Goal: Transaction & Acquisition: Purchase product/service

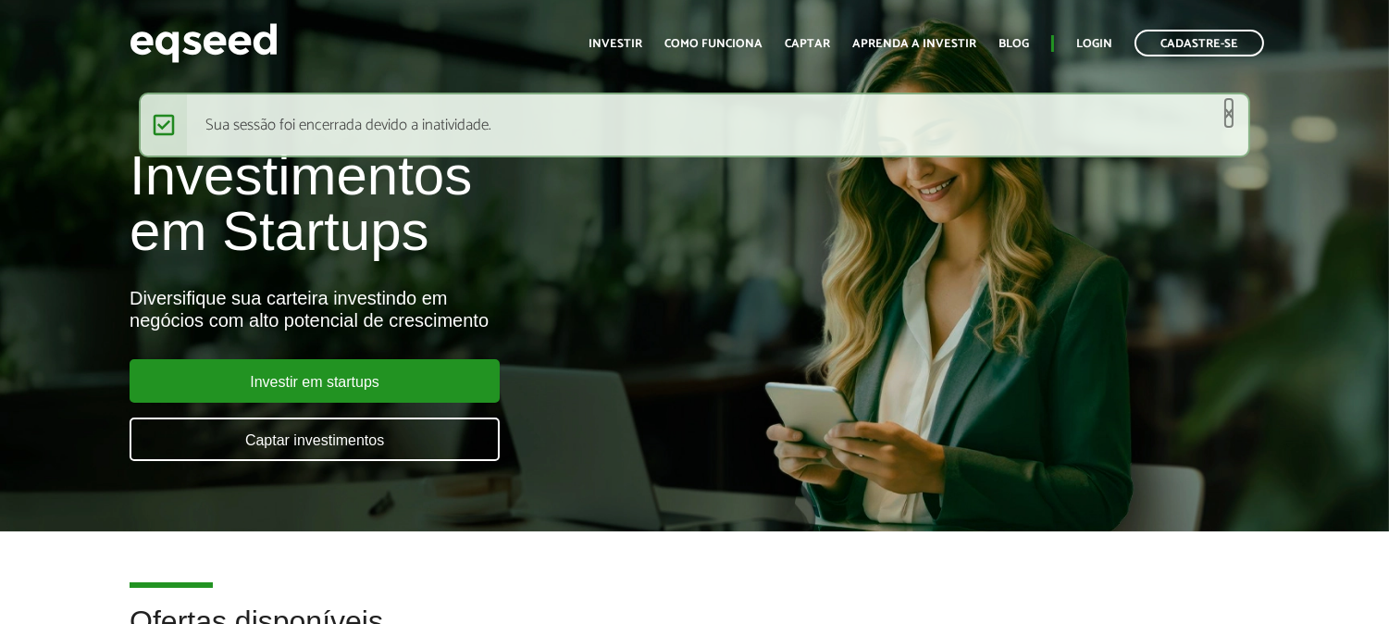
click at [1233, 104] on link "×" at bounding box center [1228, 113] width 11 height 19
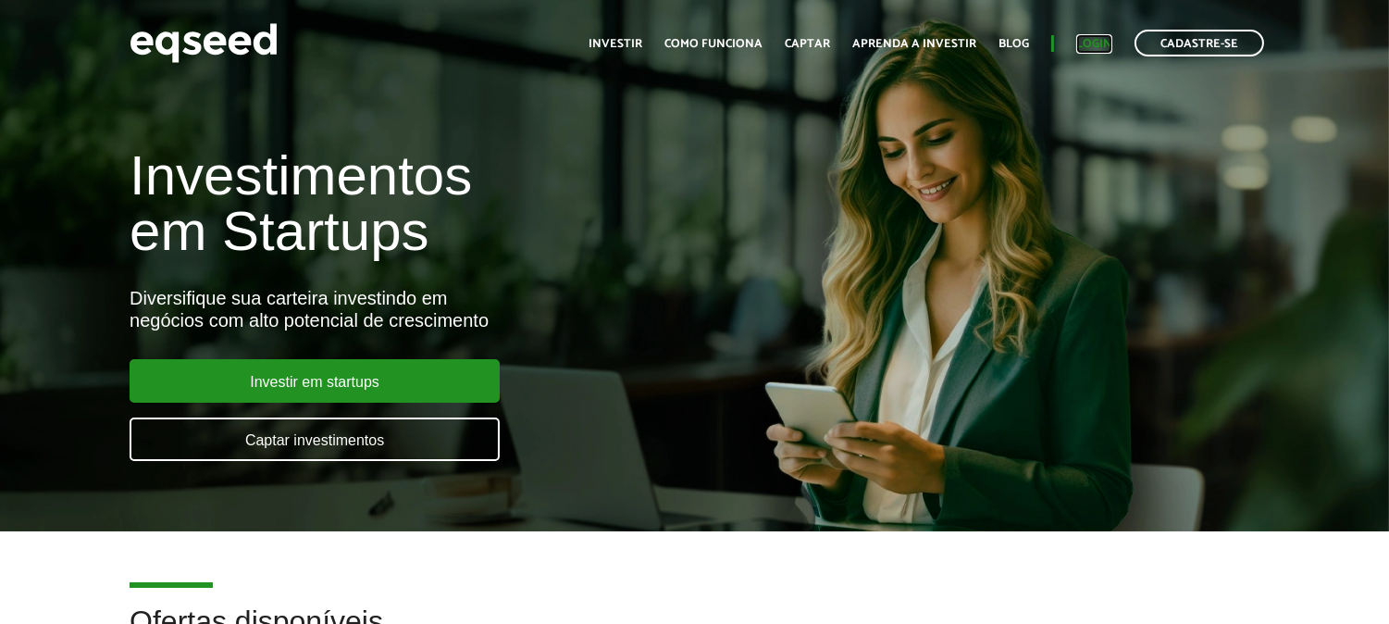
click at [1081, 46] on link "Login" at bounding box center [1094, 44] width 36 height 12
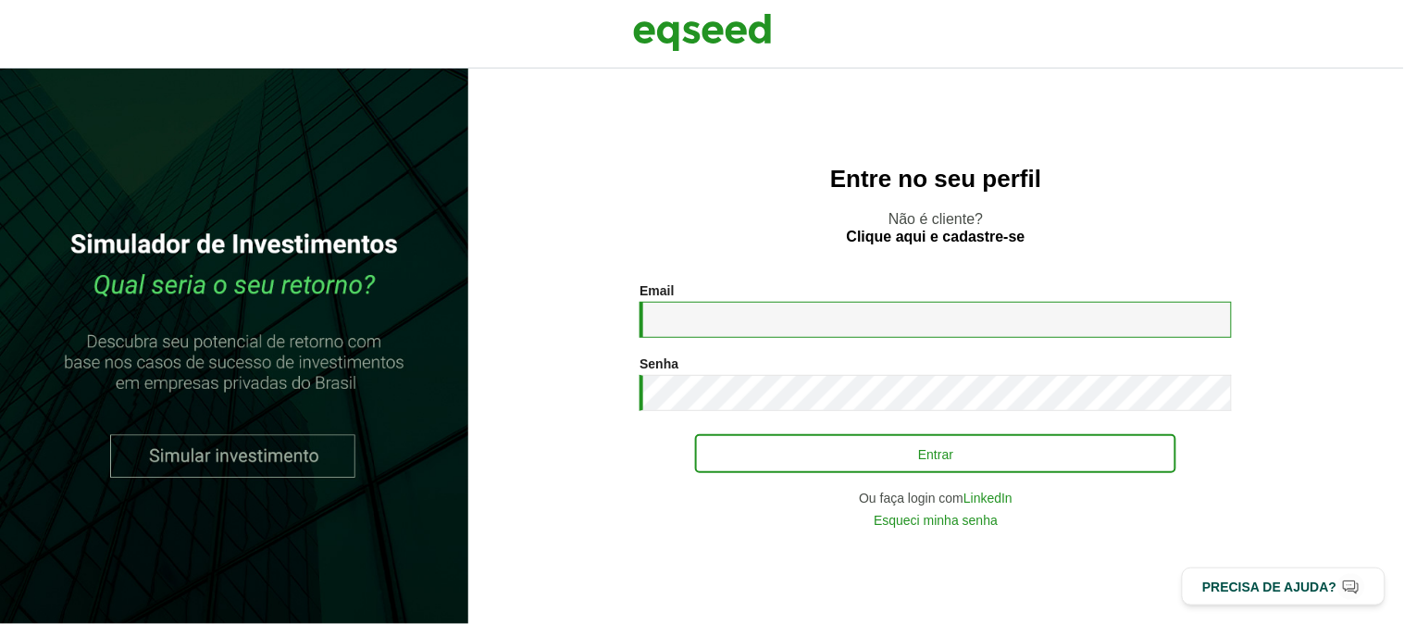
type input "**********"
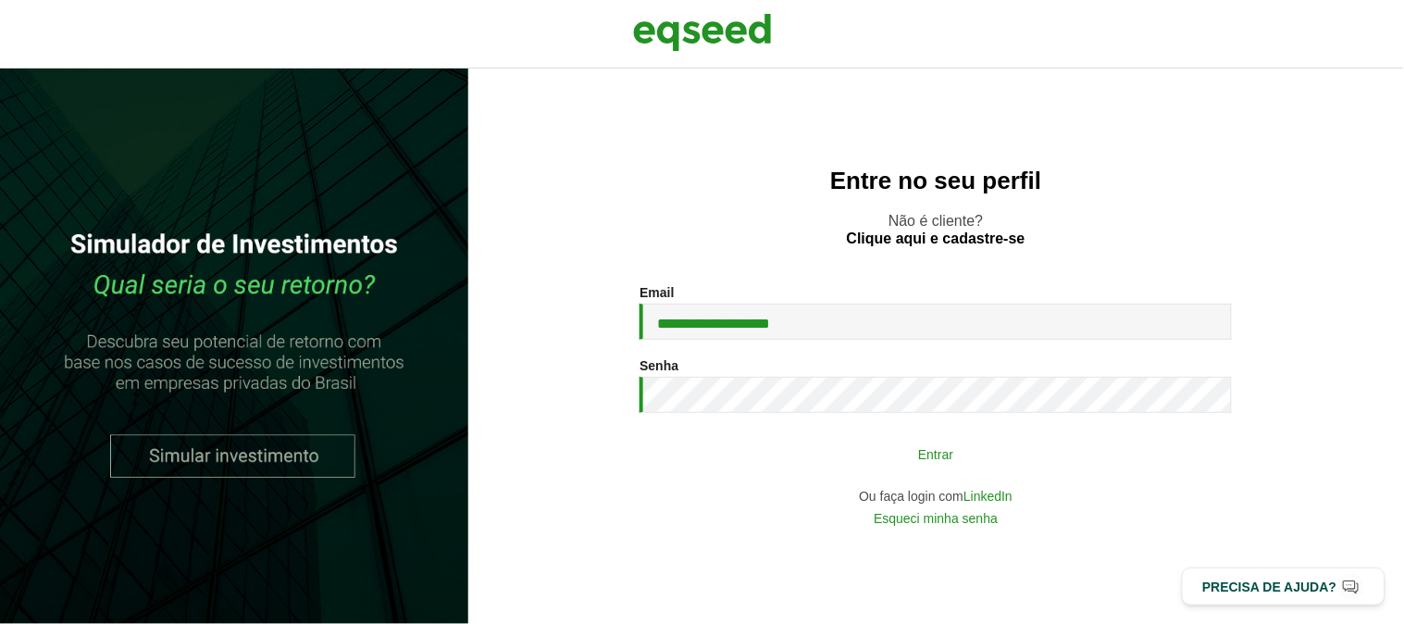
click at [892, 463] on button "Entrar" at bounding box center [935, 453] width 481 height 35
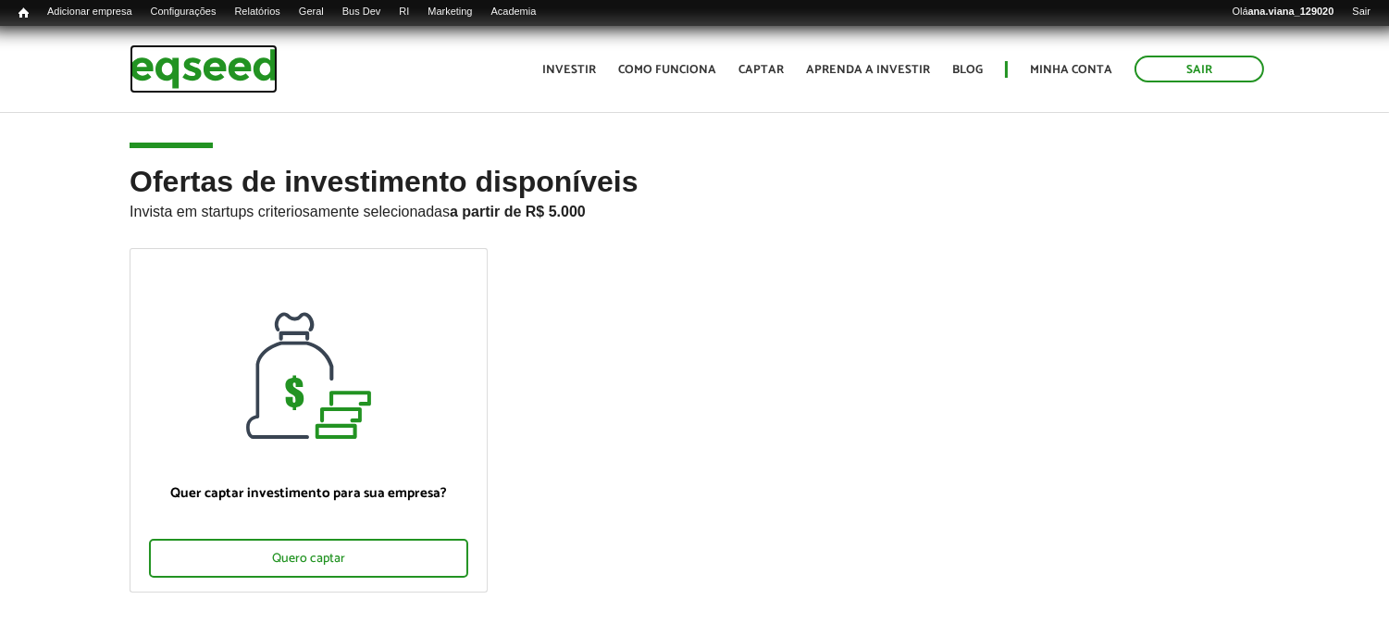
click at [167, 84] on img at bounding box center [204, 68] width 148 height 49
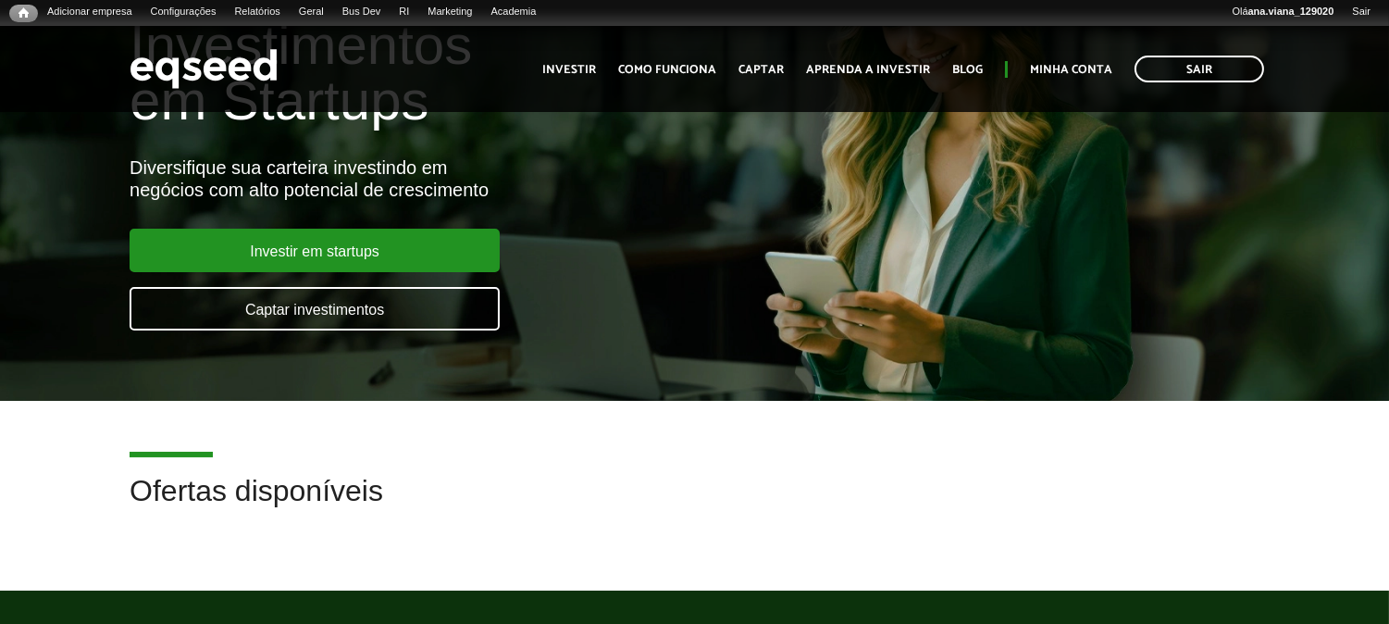
scroll to position [308, 0]
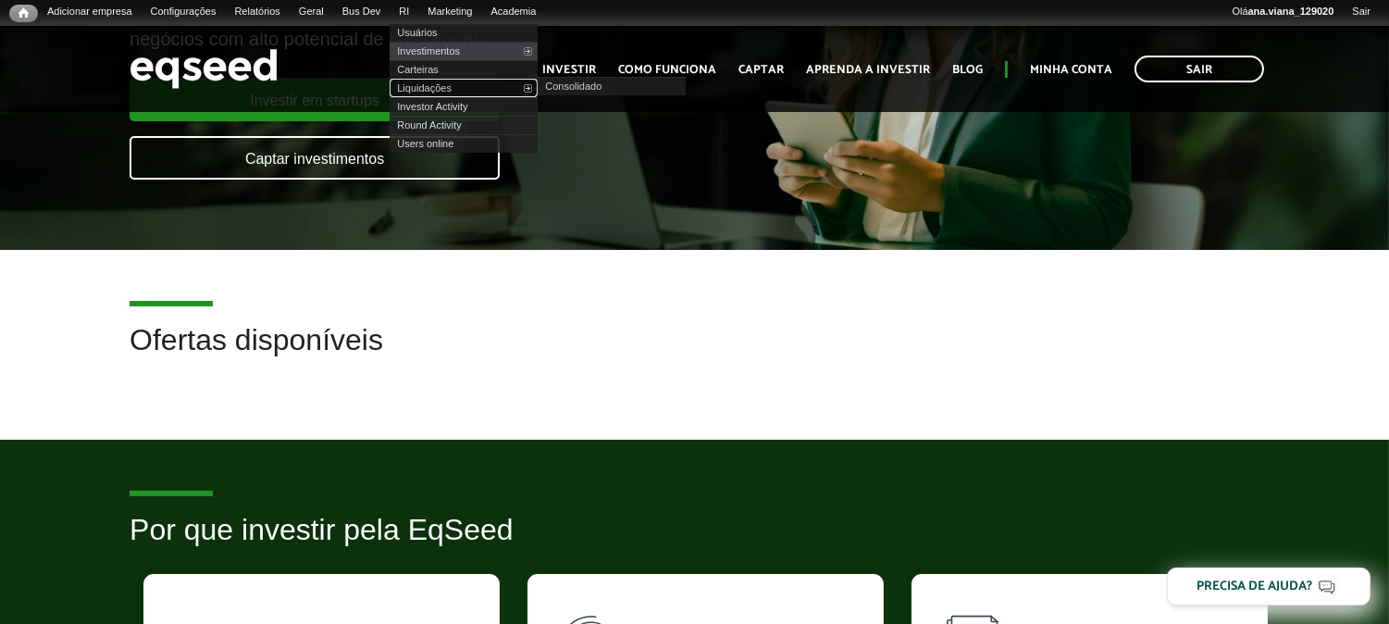
click at [465, 90] on link "Liquidações" at bounding box center [464, 88] width 148 height 19
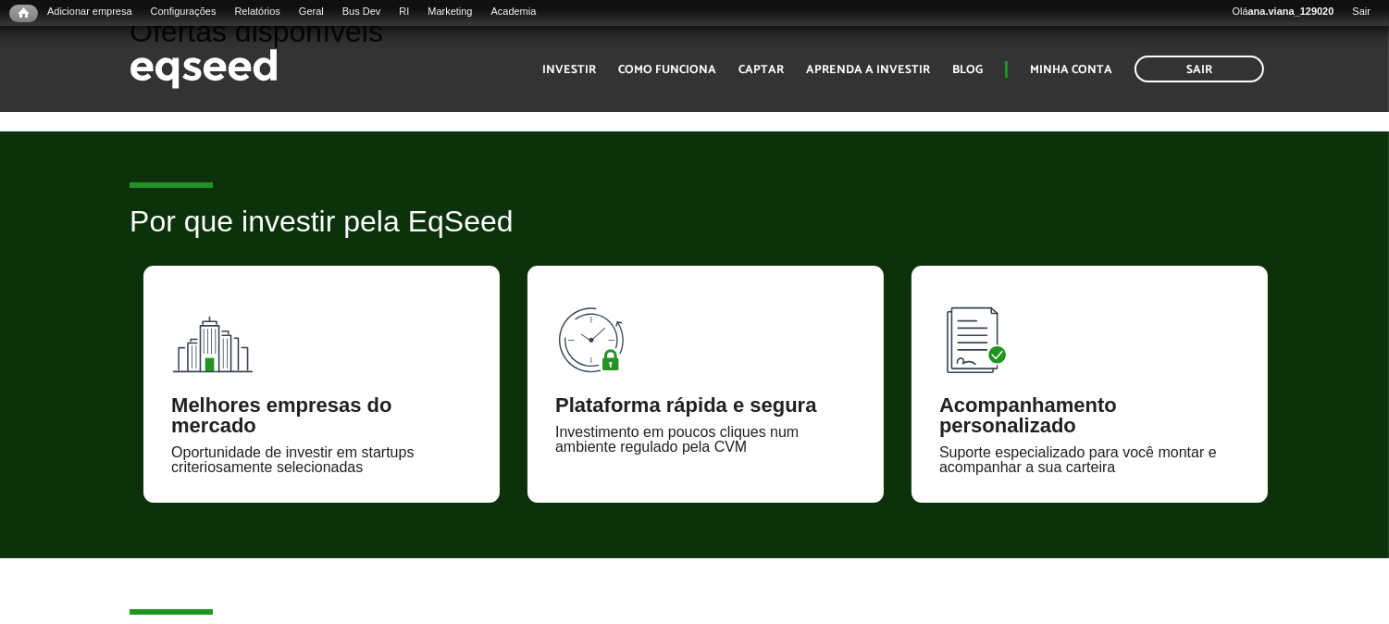
scroll to position [205, 0]
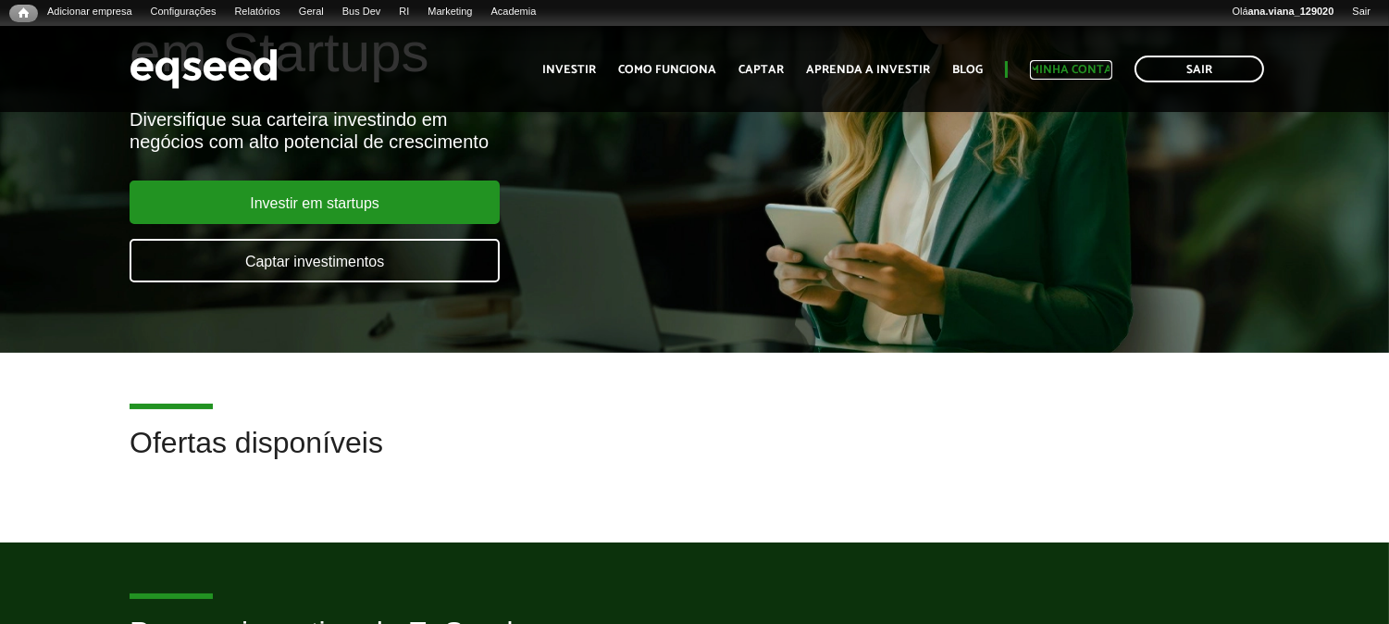
click at [1071, 69] on link "Minha conta" at bounding box center [1071, 70] width 82 height 12
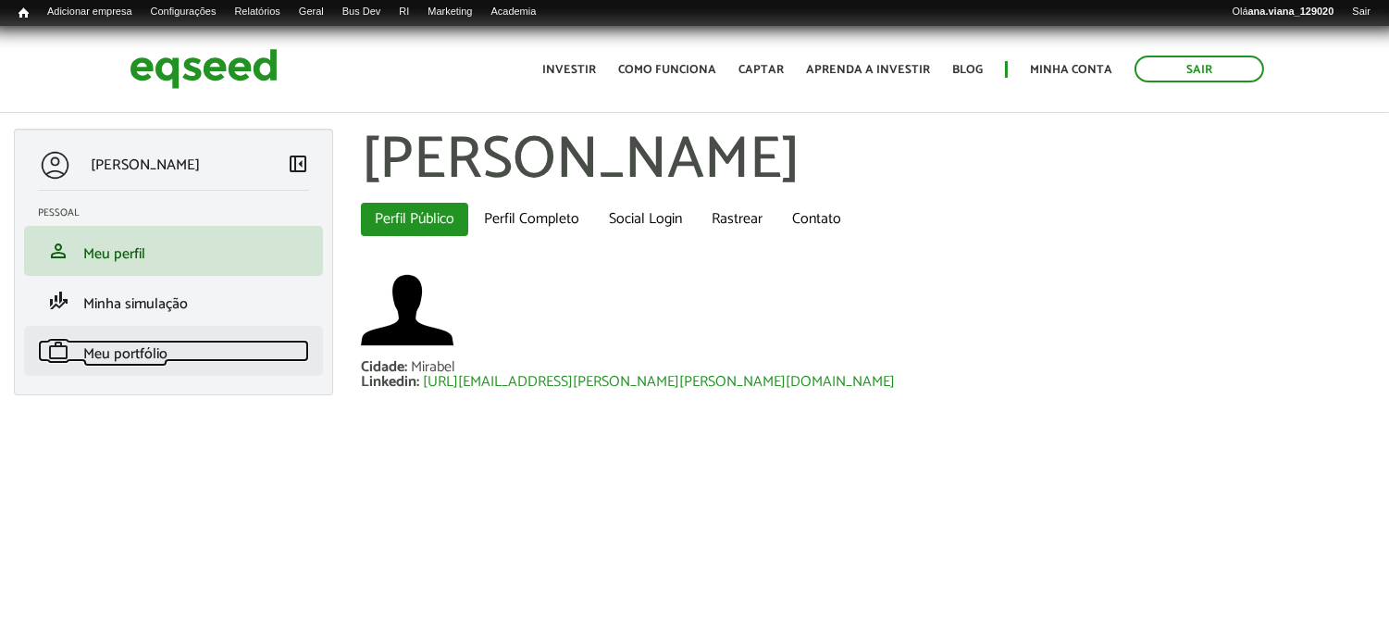
click at [143, 349] on span "Meu portfólio" at bounding box center [125, 353] width 84 height 25
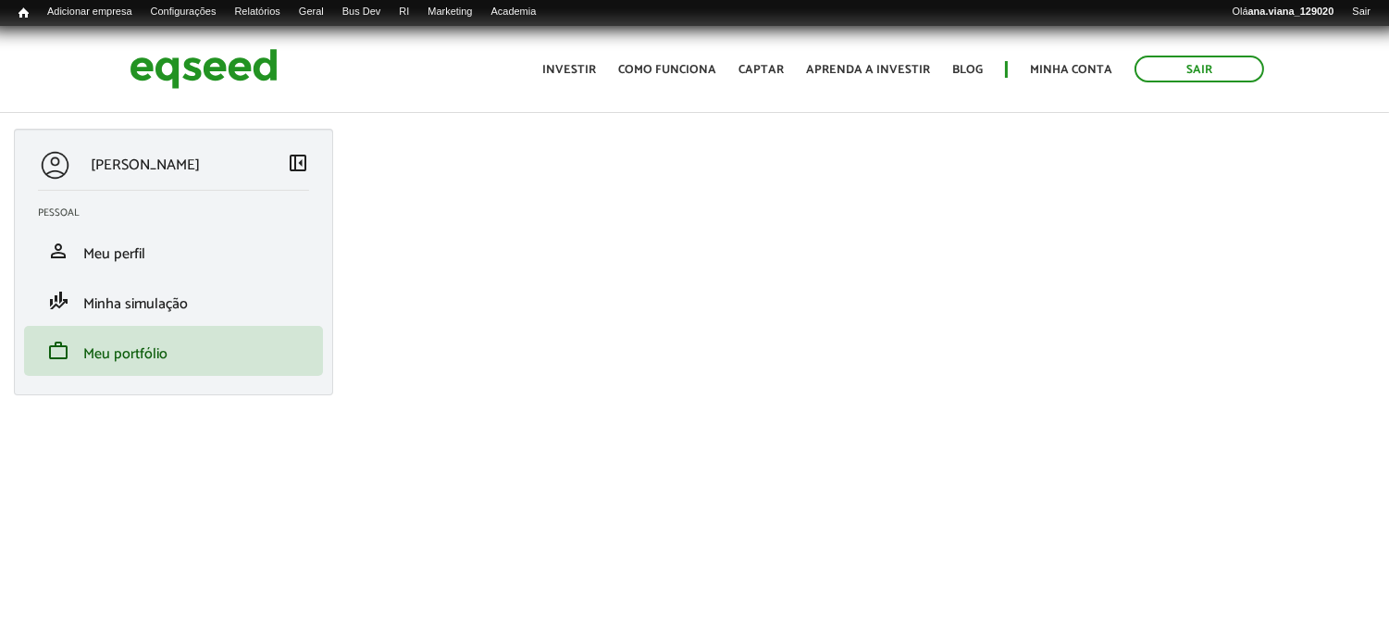
click at [300, 164] on span "left_panel_close" at bounding box center [298, 163] width 22 height 22
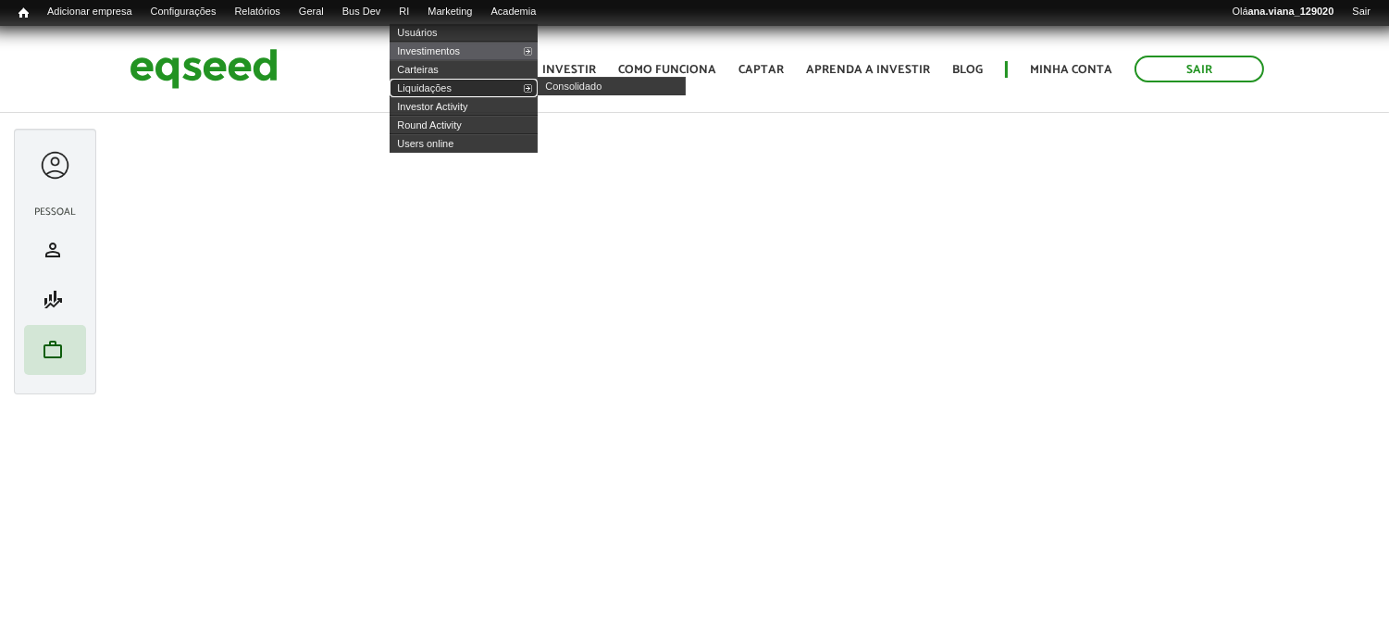
click at [454, 87] on link "Liquidações" at bounding box center [464, 88] width 148 height 19
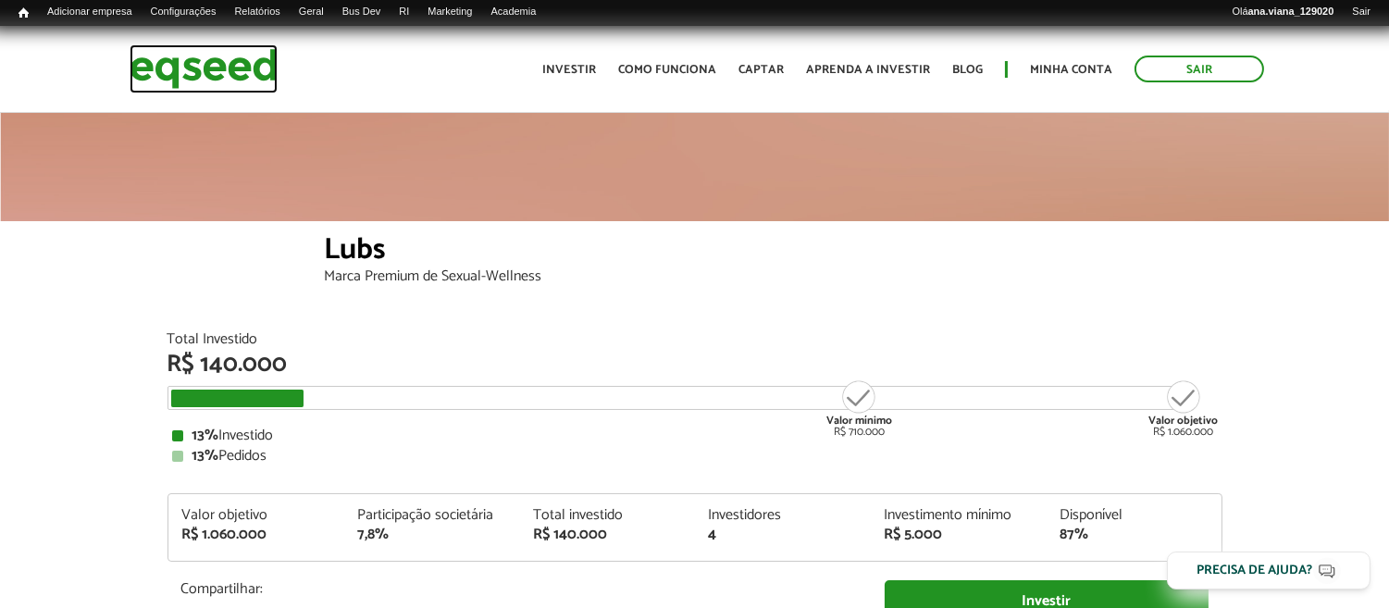
click at [224, 83] on img at bounding box center [204, 68] width 148 height 49
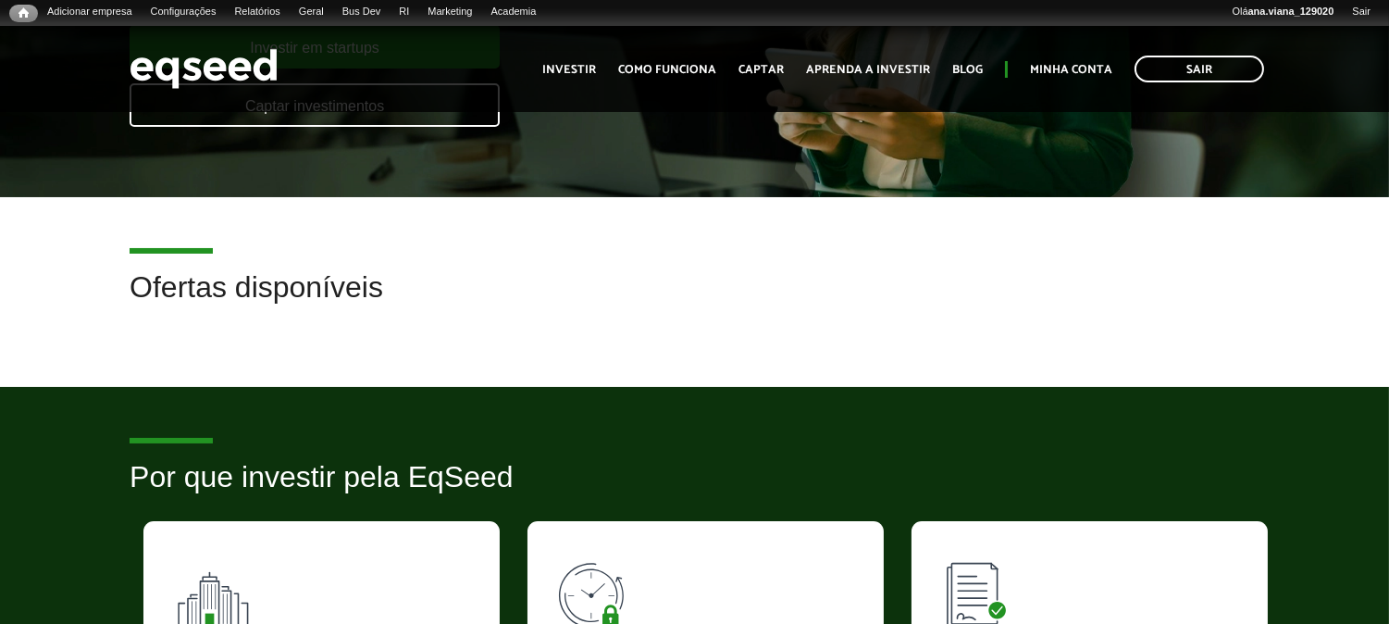
scroll to position [411, 0]
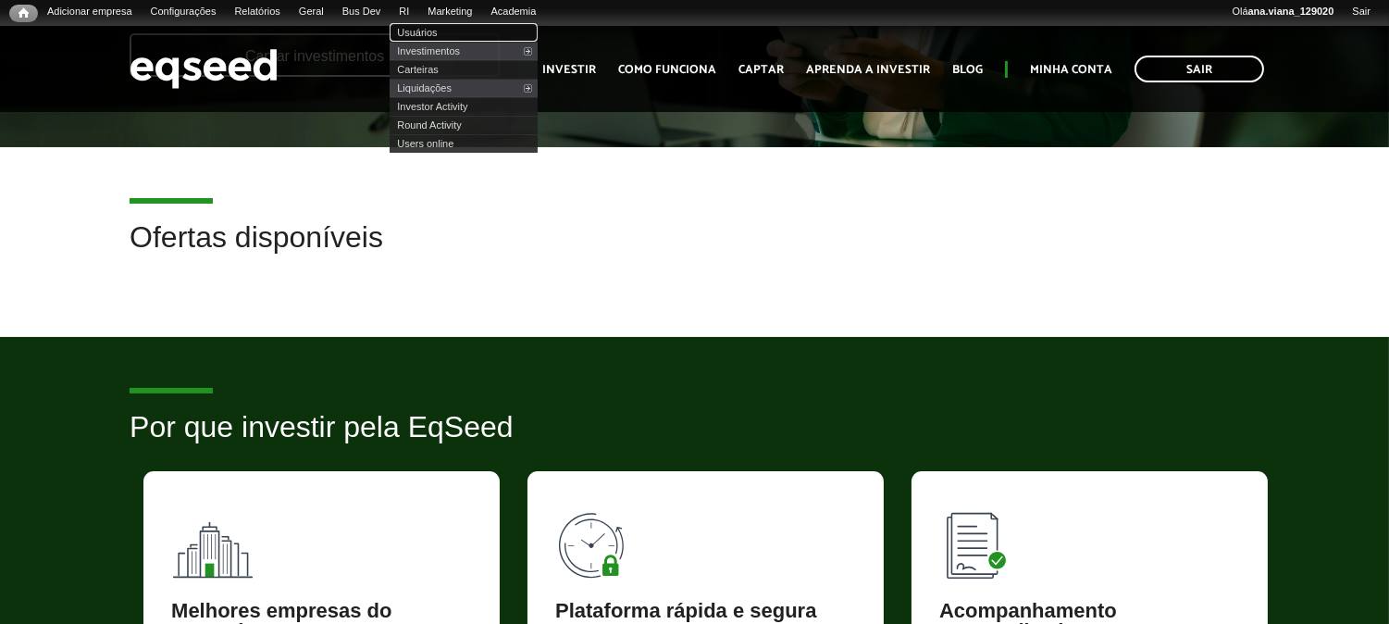
click at [442, 26] on link "Usuários" at bounding box center [464, 32] width 148 height 19
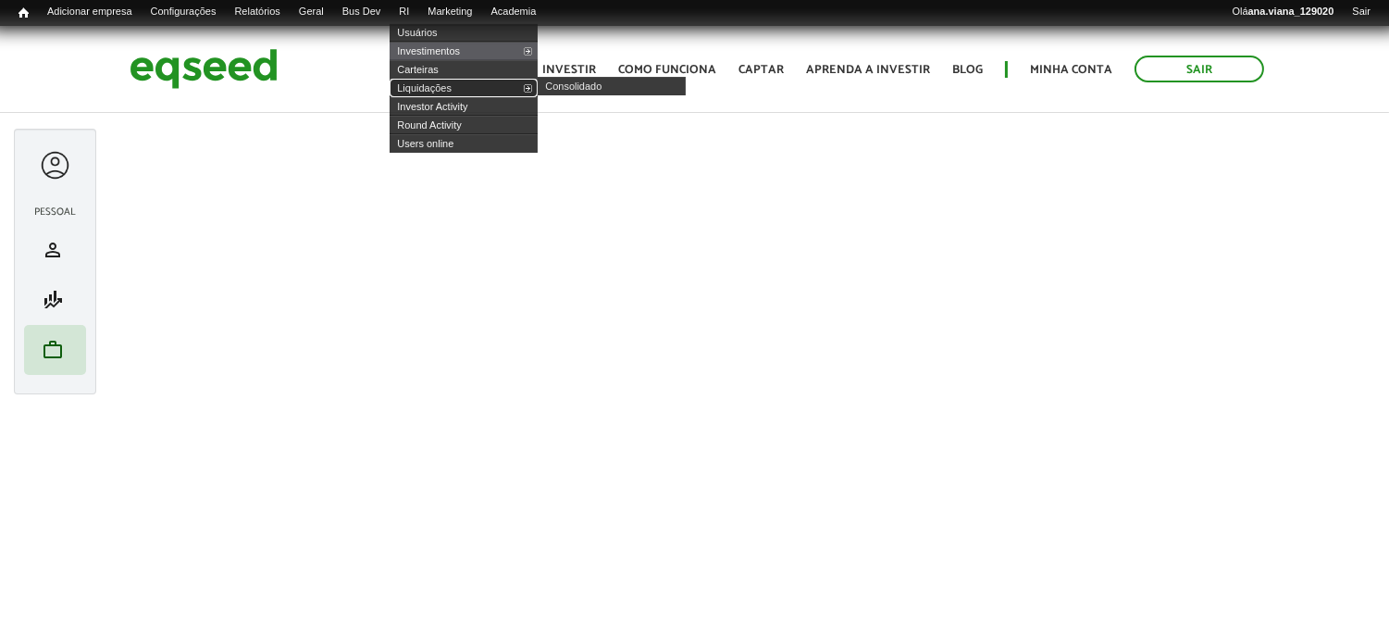
click at [466, 88] on link "Liquidações" at bounding box center [464, 88] width 148 height 19
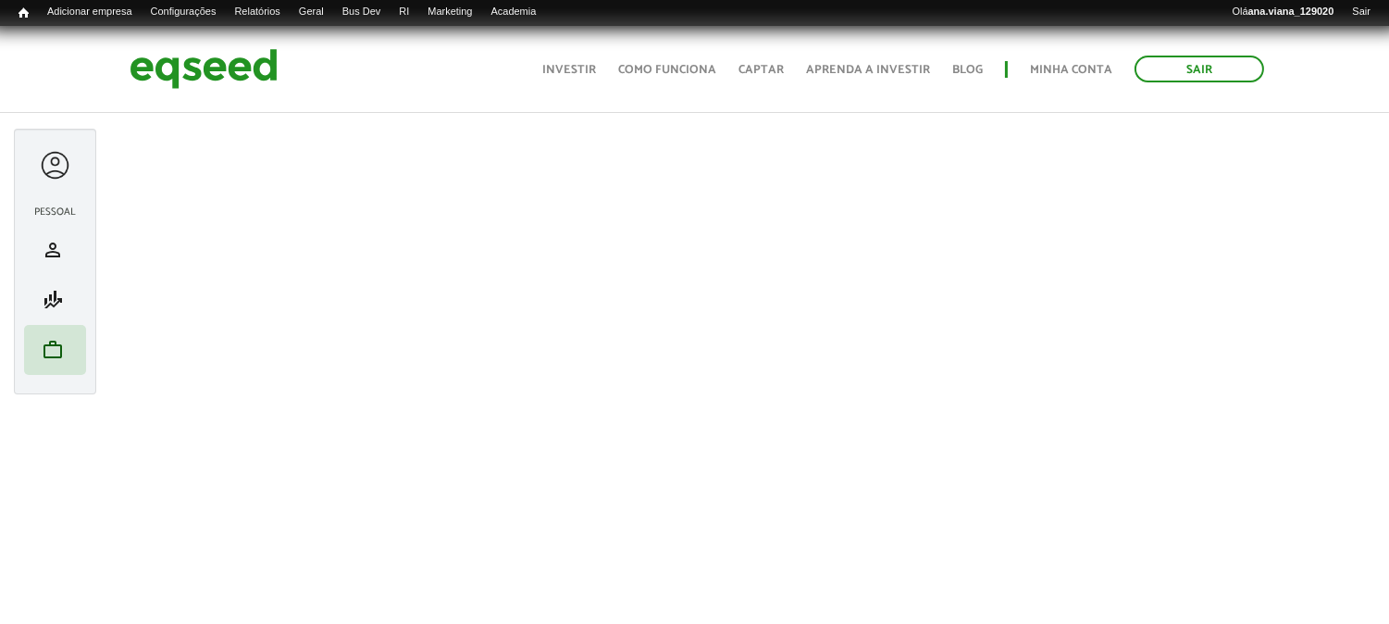
scroll to position [192, 0]
click at [51, 342] on span "work" at bounding box center [53, 350] width 22 height 22
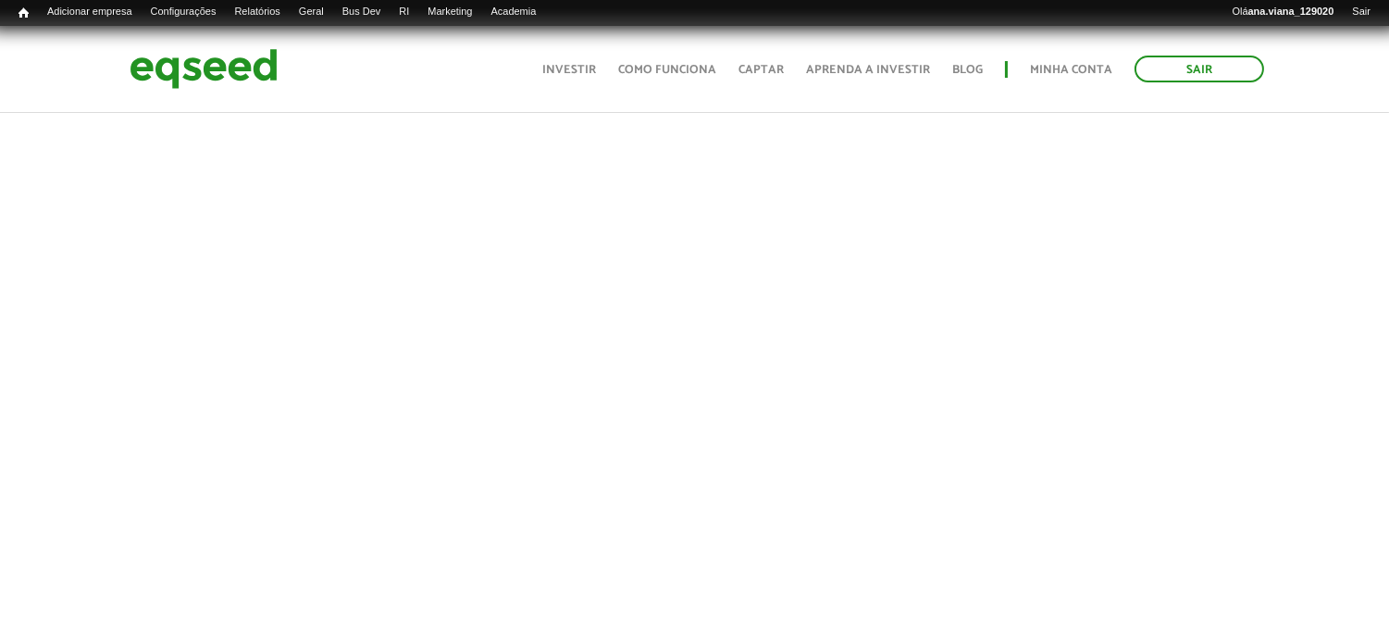
scroll to position [616, 0]
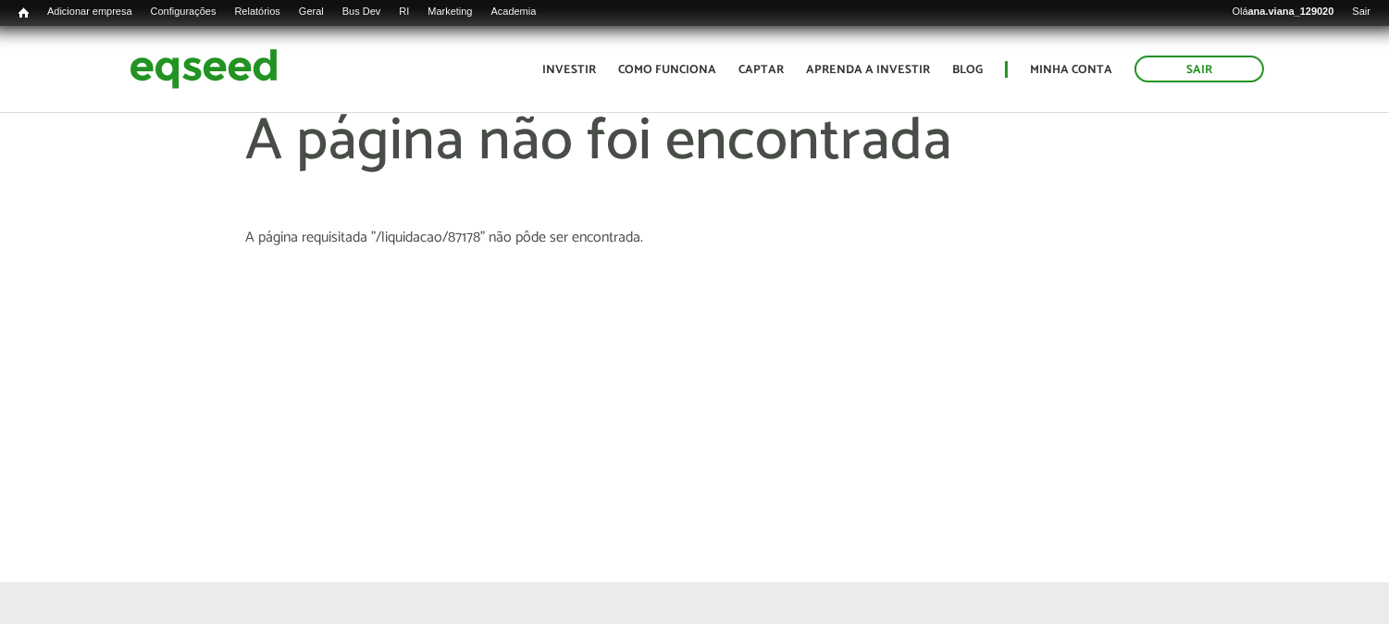
drag, startPoint x: 1097, startPoint y: 276, endPoint x: 1145, endPoint y: 195, distance: 93.3
click at [1108, 266] on article "A página não foi encontrada A página requisitada "/liquidacao/87178" não pôde s…" at bounding box center [694, 304] width 1389 height 555
click at [1097, 68] on link "Minha conta" at bounding box center [1071, 70] width 82 height 12
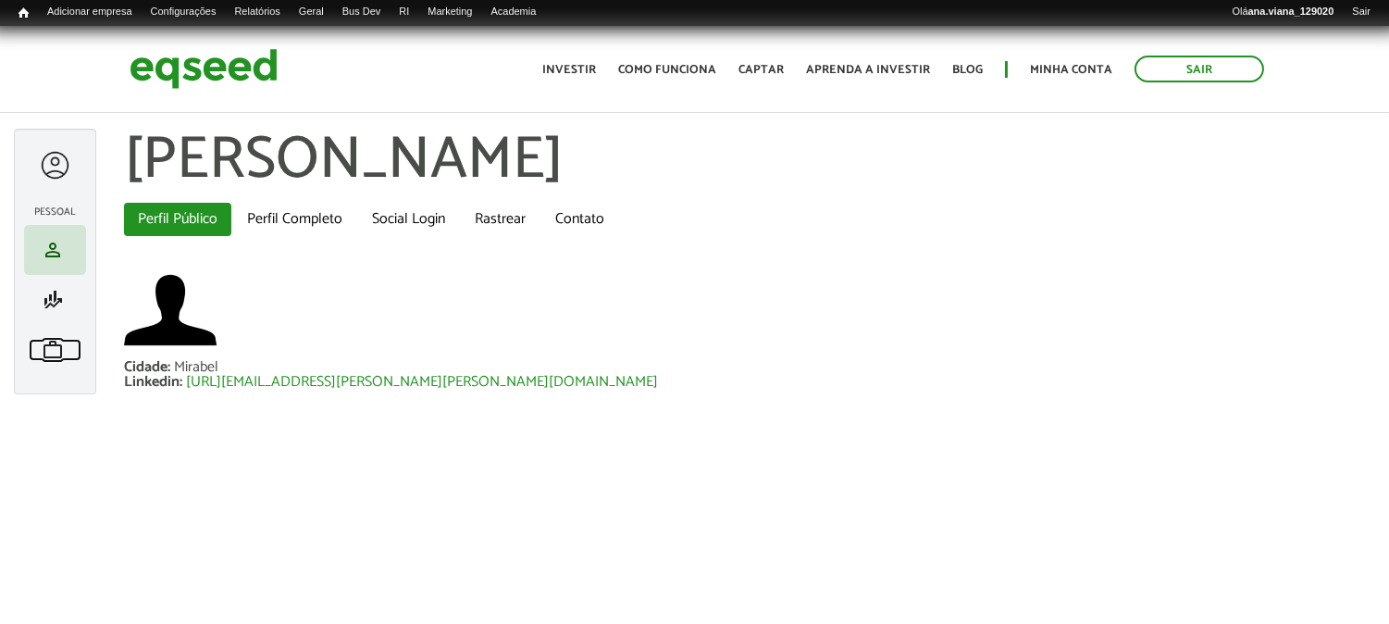
drag, startPoint x: 60, startPoint y: 344, endPoint x: 141, endPoint y: 358, distance: 81.7
click at [62, 344] on span "work" at bounding box center [53, 350] width 22 height 22
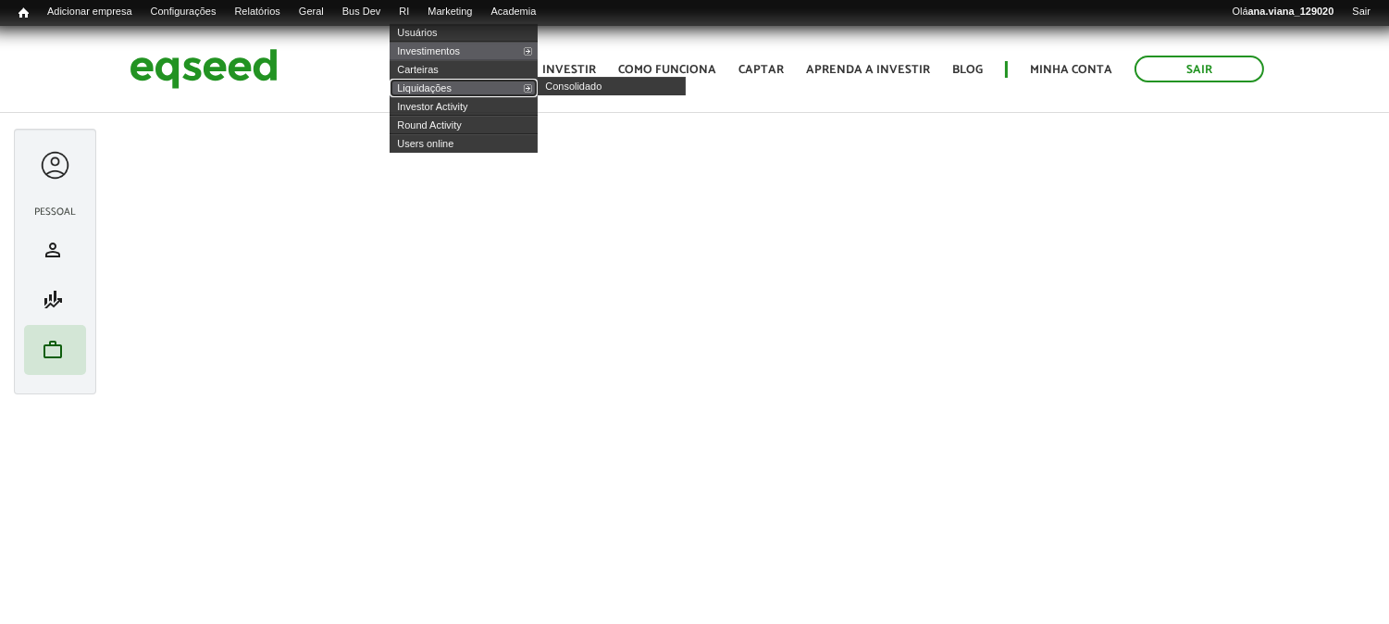
click at [451, 87] on link "Liquidações" at bounding box center [464, 88] width 148 height 19
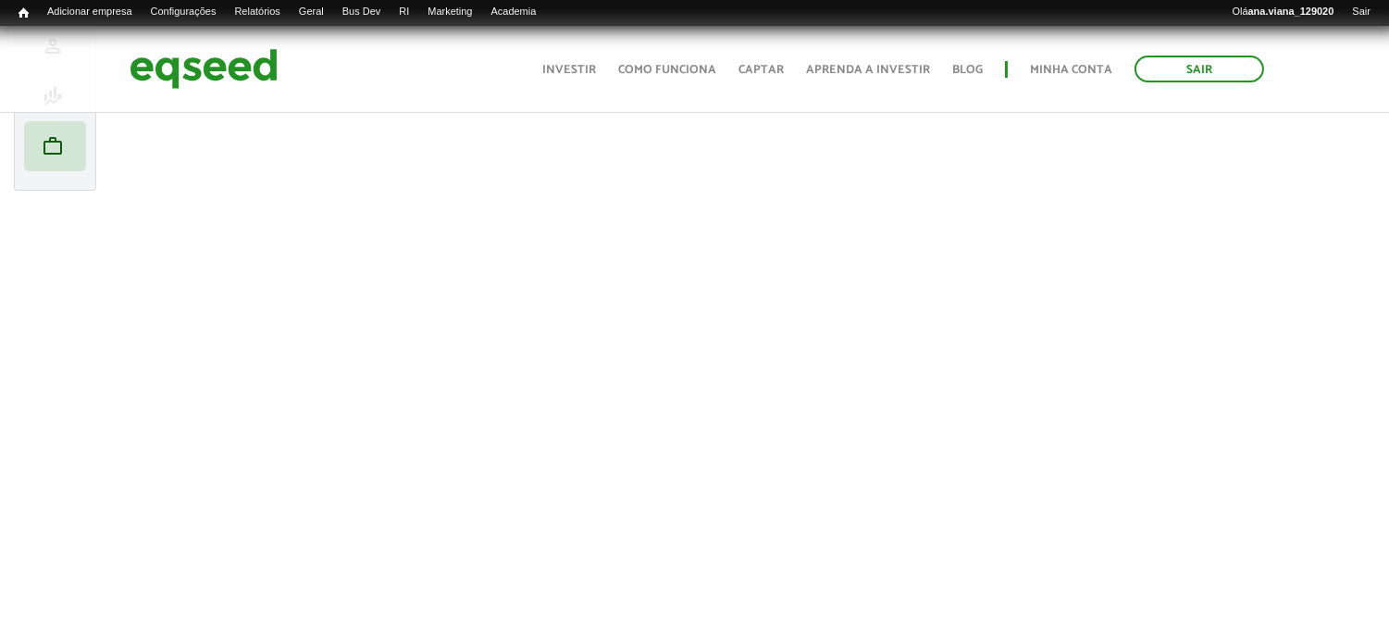
scroll to position [205, 0]
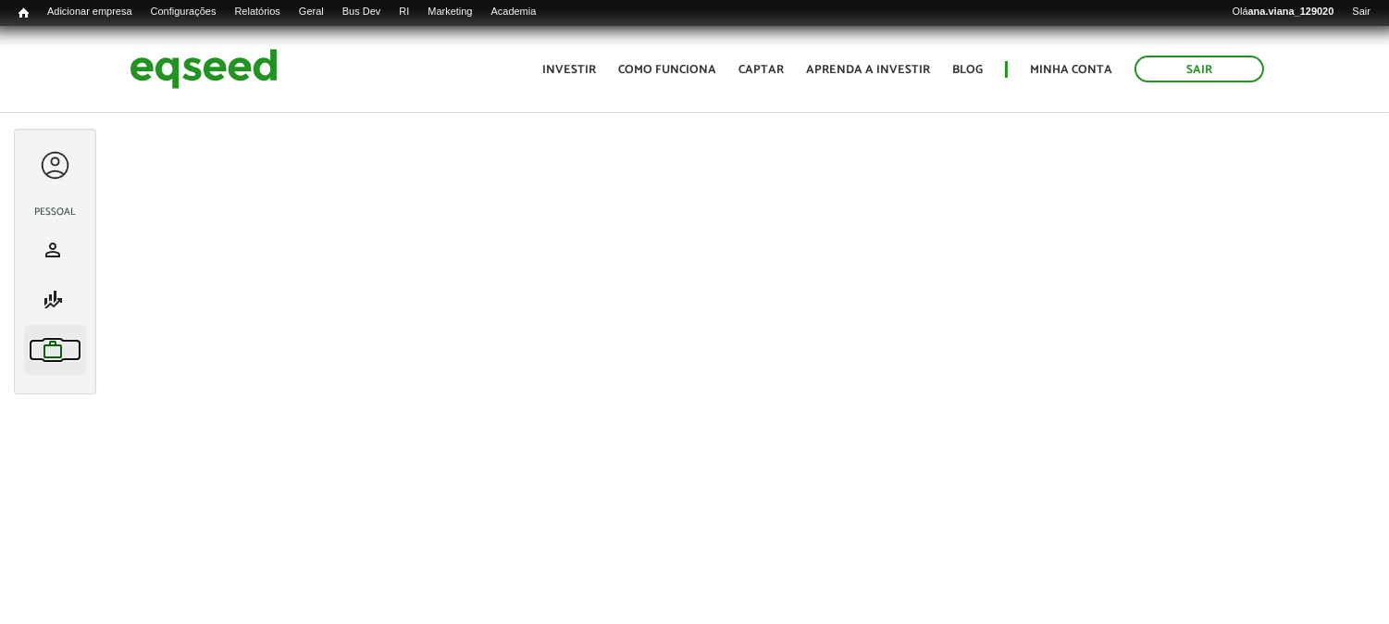
click at [46, 349] on span "work" at bounding box center [53, 350] width 22 height 22
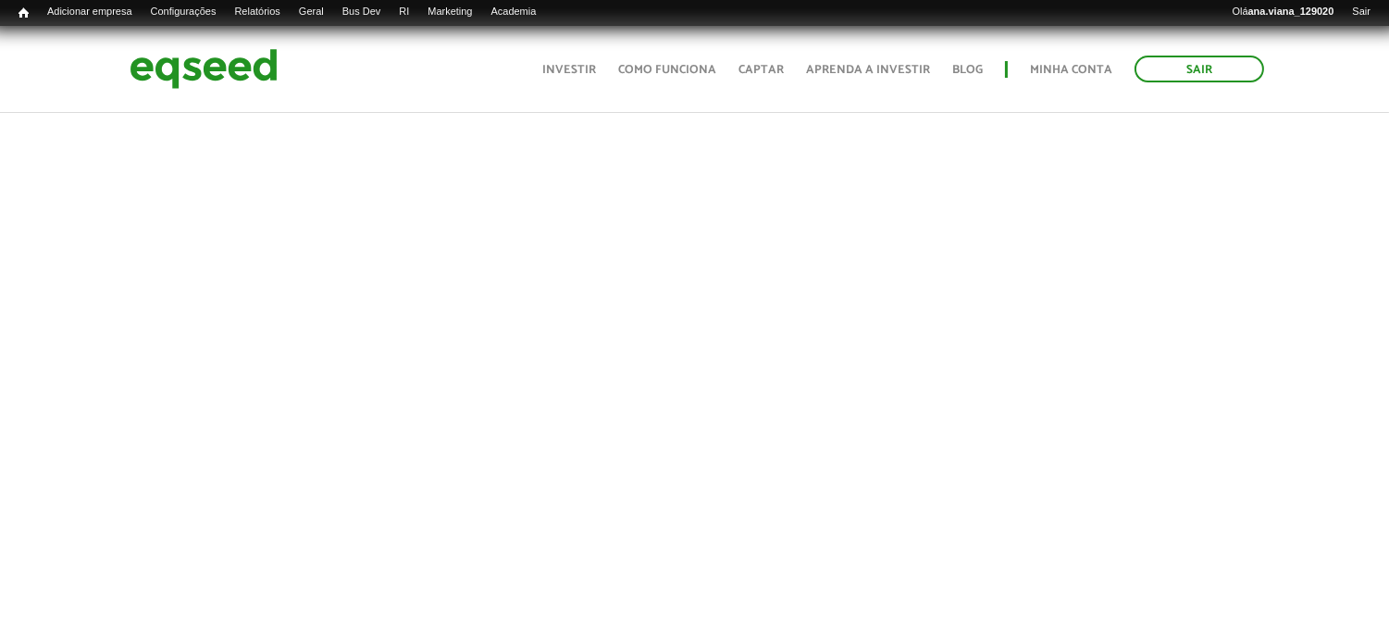
scroll to position [103, 0]
